Goal: Information Seeking & Learning: Learn about a topic

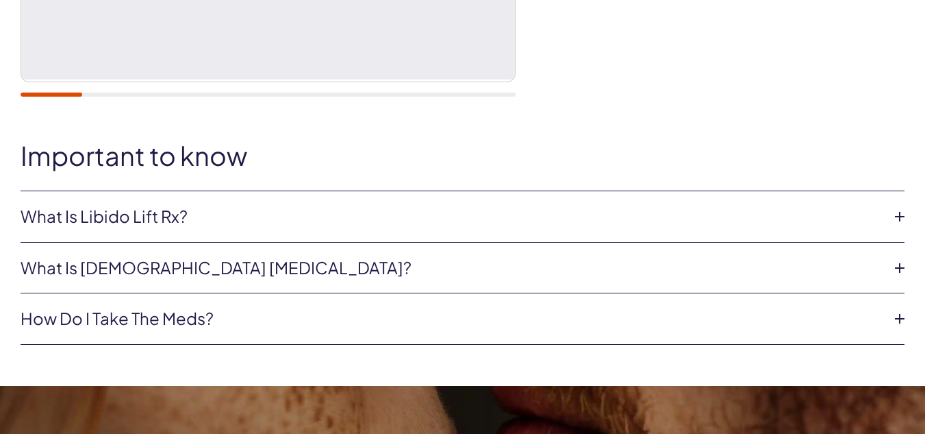
scroll to position [548, 0]
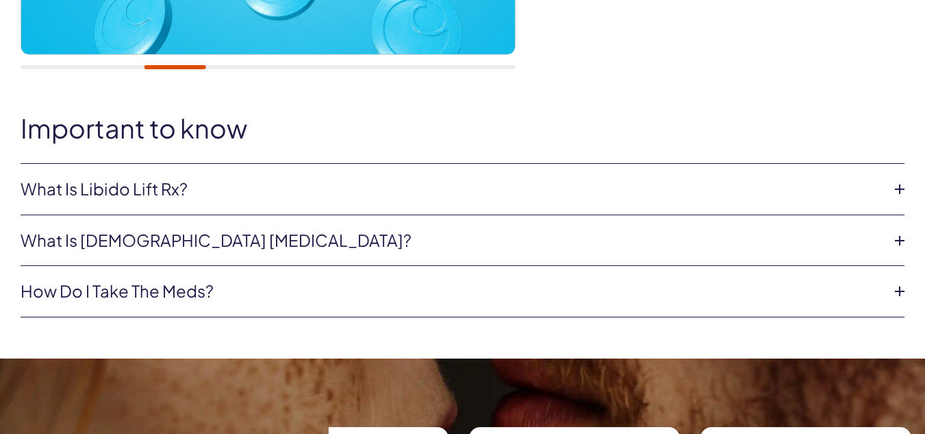
click at [901, 289] on icon at bounding box center [900, 291] width 21 height 21
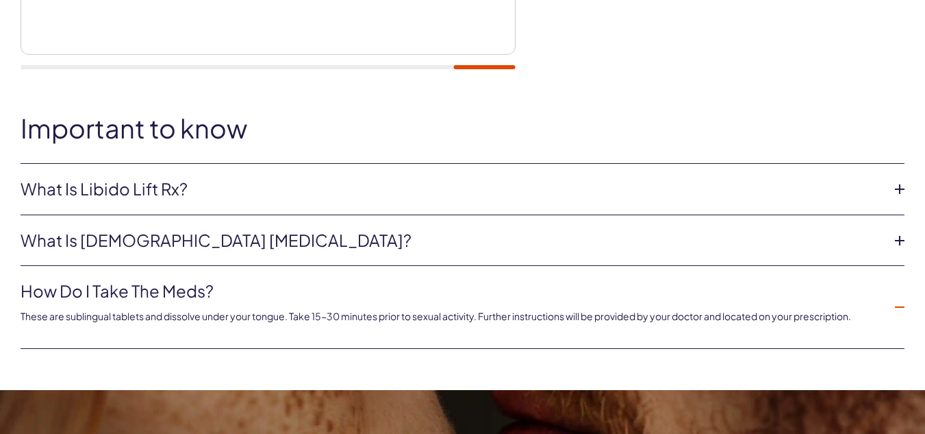
click at [901, 237] on icon at bounding box center [900, 240] width 21 height 21
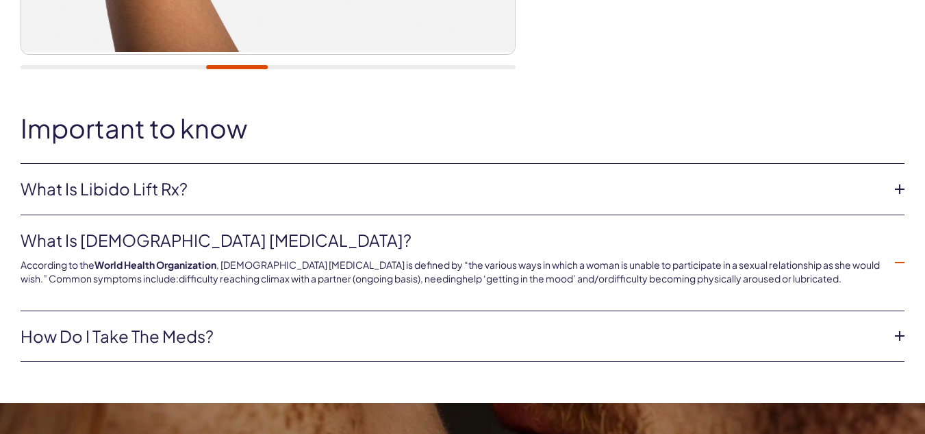
click at [901, 237] on li "What is [DEMOGRAPHIC_DATA] [MEDICAL_DATA]? According to the World Health Organi…" at bounding box center [463, 263] width 884 height 96
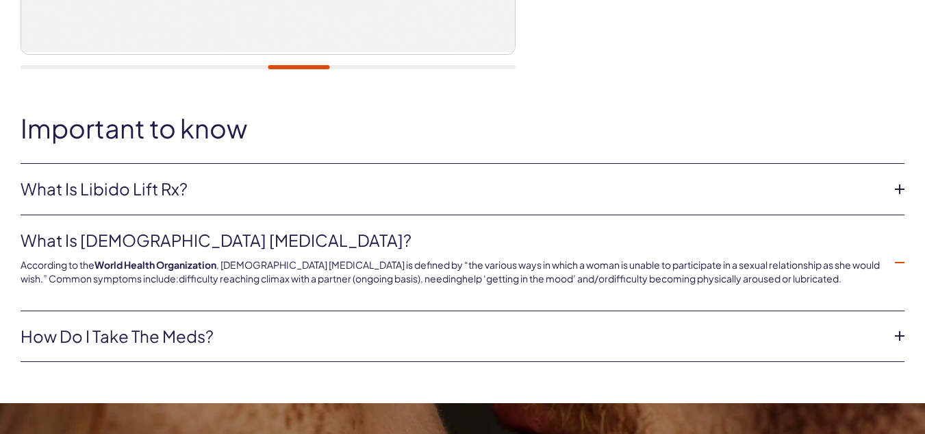
click at [901, 188] on icon at bounding box center [900, 189] width 21 height 21
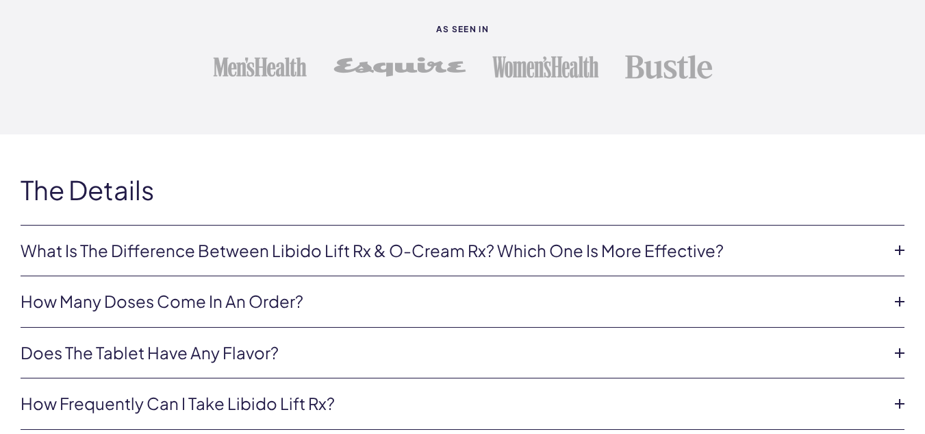
scroll to position [2841, 0]
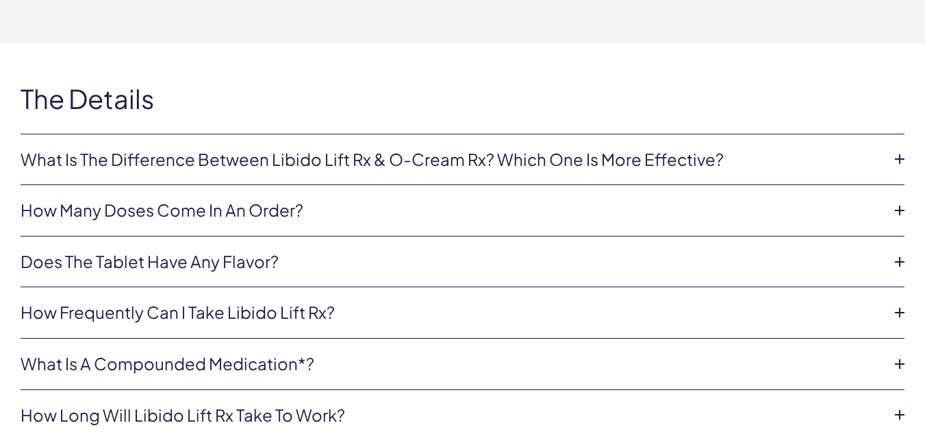
click at [898, 155] on icon at bounding box center [900, 159] width 21 height 21
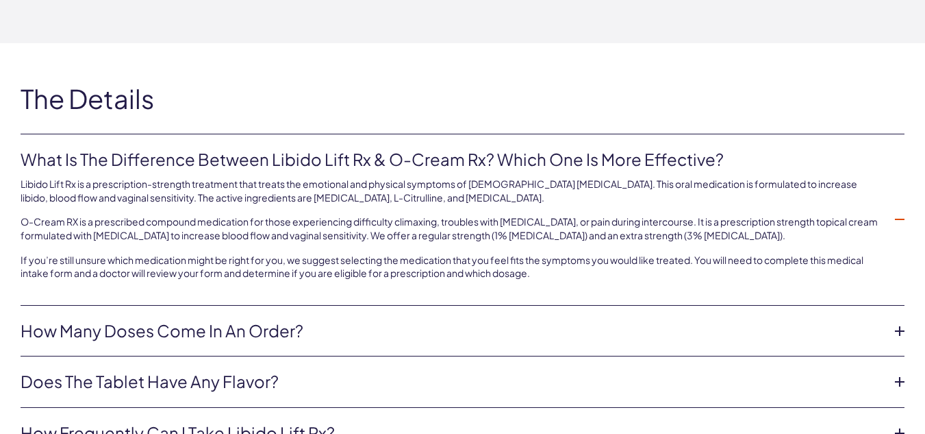
click at [899, 328] on icon at bounding box center [900, 331] width 21 height 21
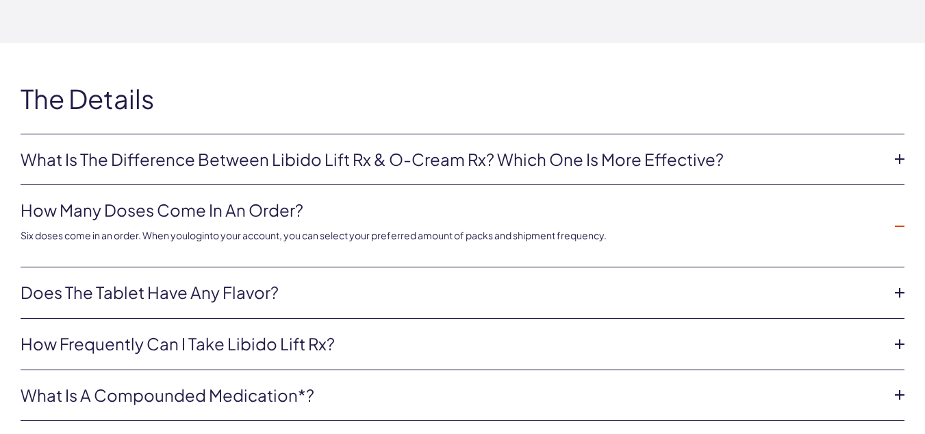
click at [899, 288] on icon at bounding box center [900, 292] width 21 height 21
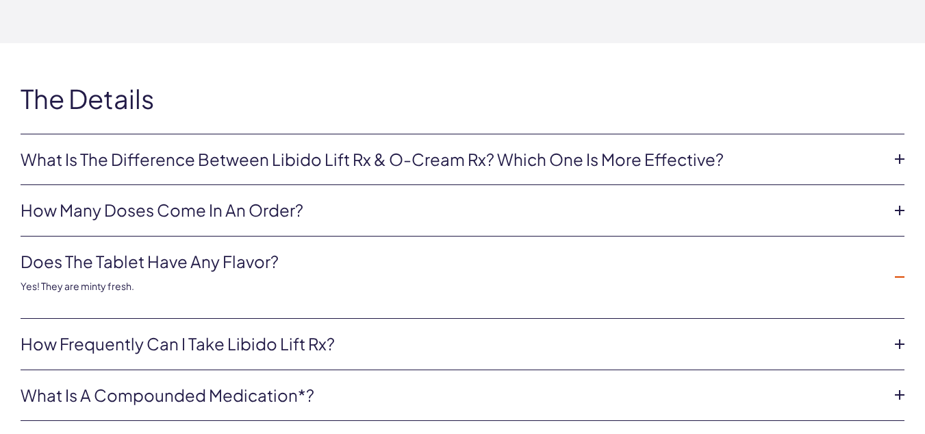
click at [898, 341] on icon at bounding box center [900, 344] width 21 height 21
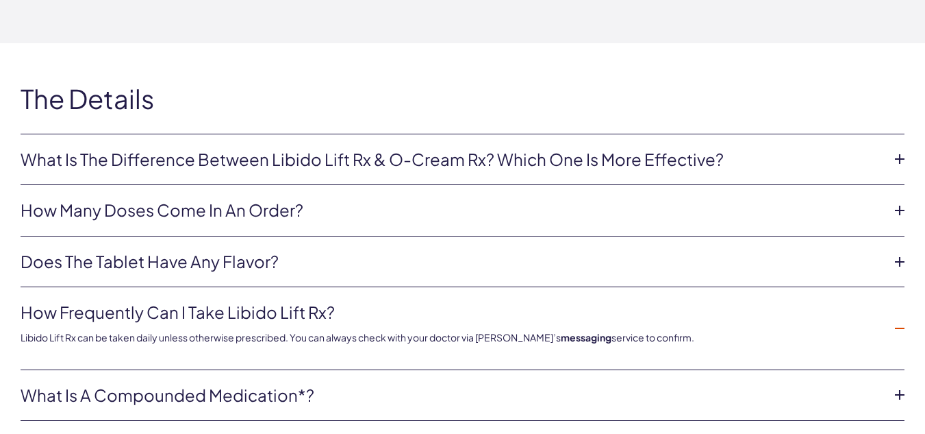
click at [898, 341] on li "How frequently can I take Libido Lift Rx? Libido Lift Rx can be taken daily unl…" at bounding box center [463, 328] width 884 height 82
